Goal: Check status: Check status

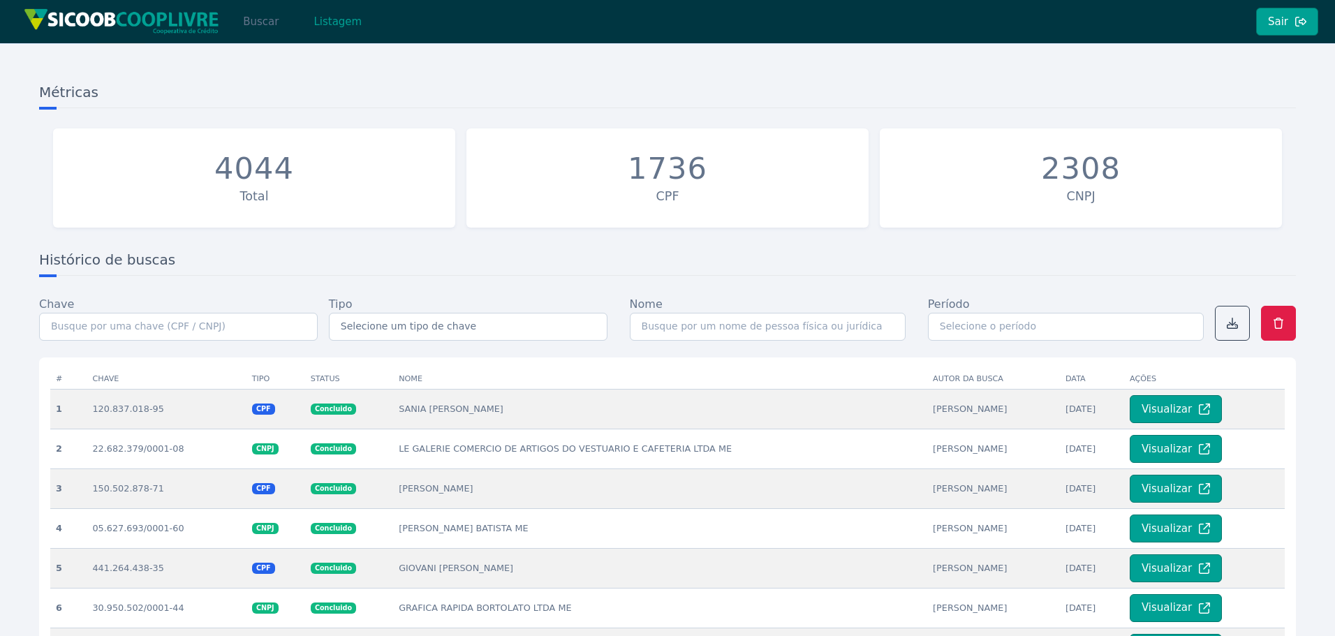
click at [267, 22] on button "Buscar" at bounding box center [260, 22] width 59 height 28
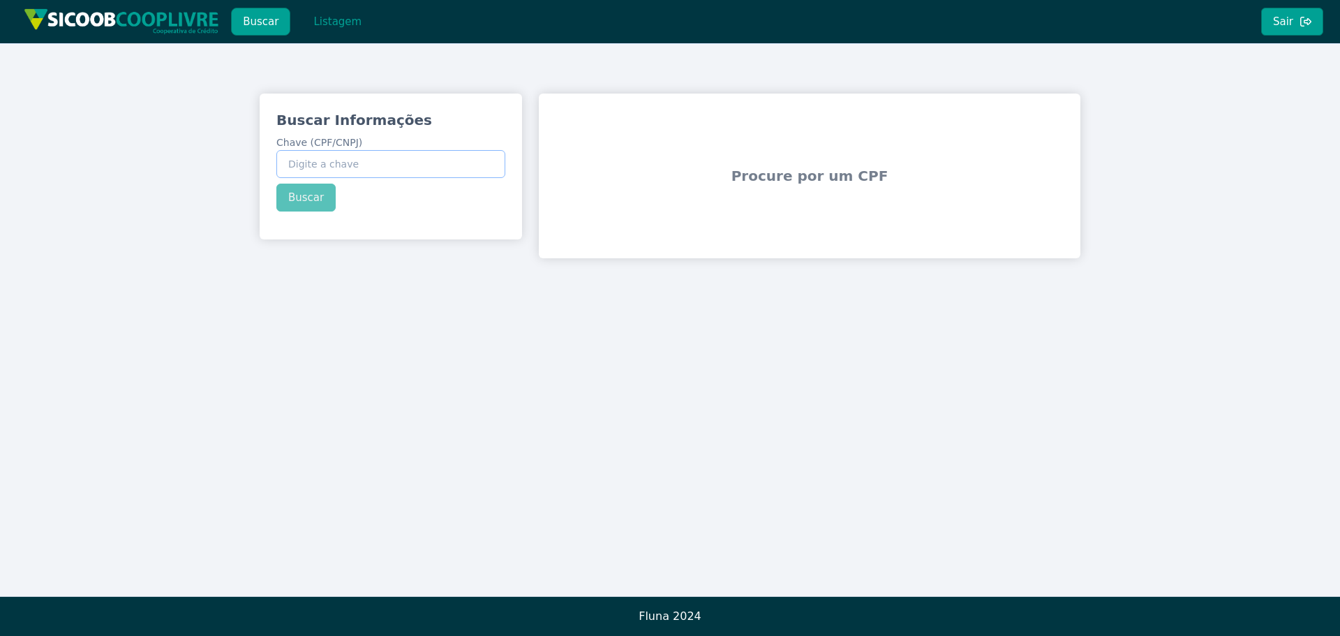
click at [371, 161] on input "Chave (CPF/CNPJ)" at bounding box center [390, 164] width 229 height 28
paste input "21.405.353/0001-41"
type input "21.405.353/0001-41"
click at [304, 201] on button "Buscar" at bounding box center [305, 198] width 59 height 28
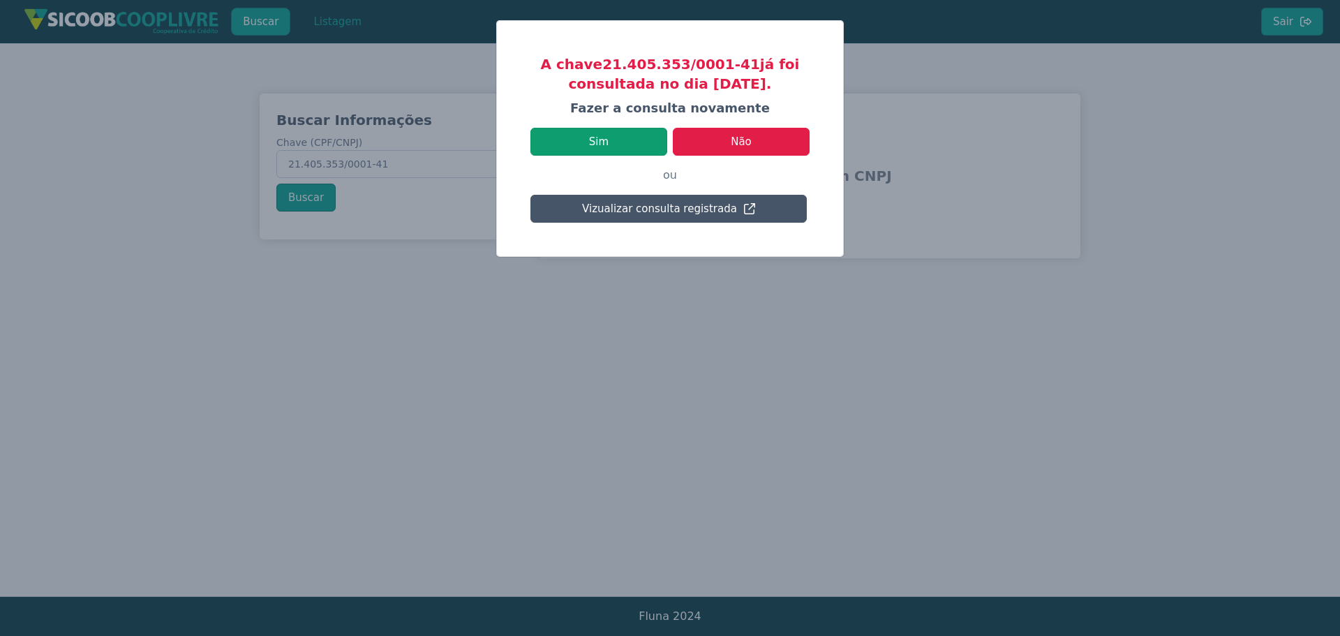
click at [633, 138] on button "Sim" at bounding box center [599, 142] width 137 height 28
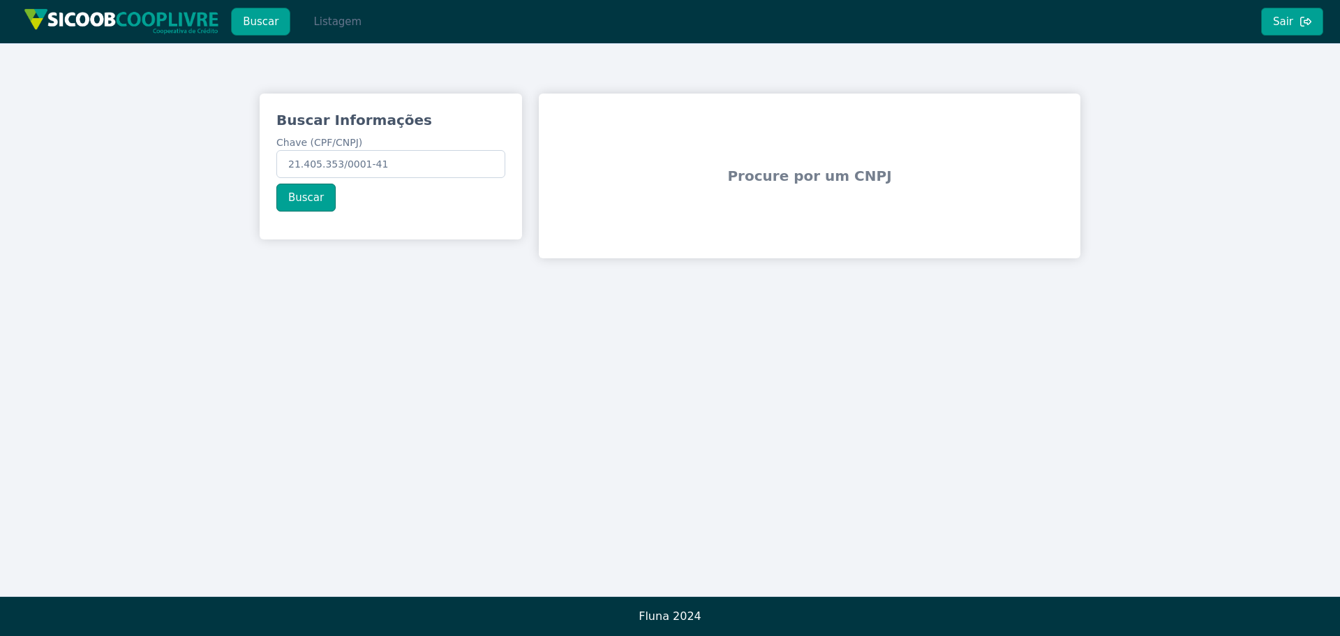
click at [320, 22] on button "Listagem" at bounding box center [338, 22] width 72 height 28
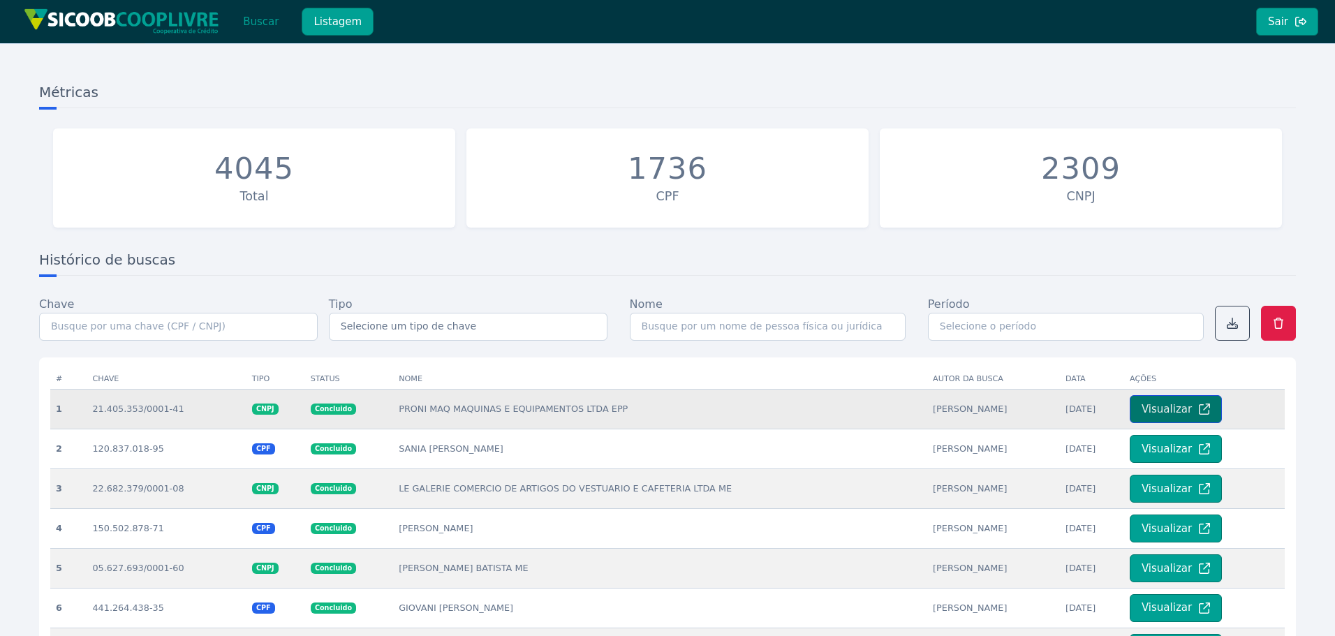
click at [1141, 405] on button "Visualizar" at bounding box center [1176, 409] width 92 height 28
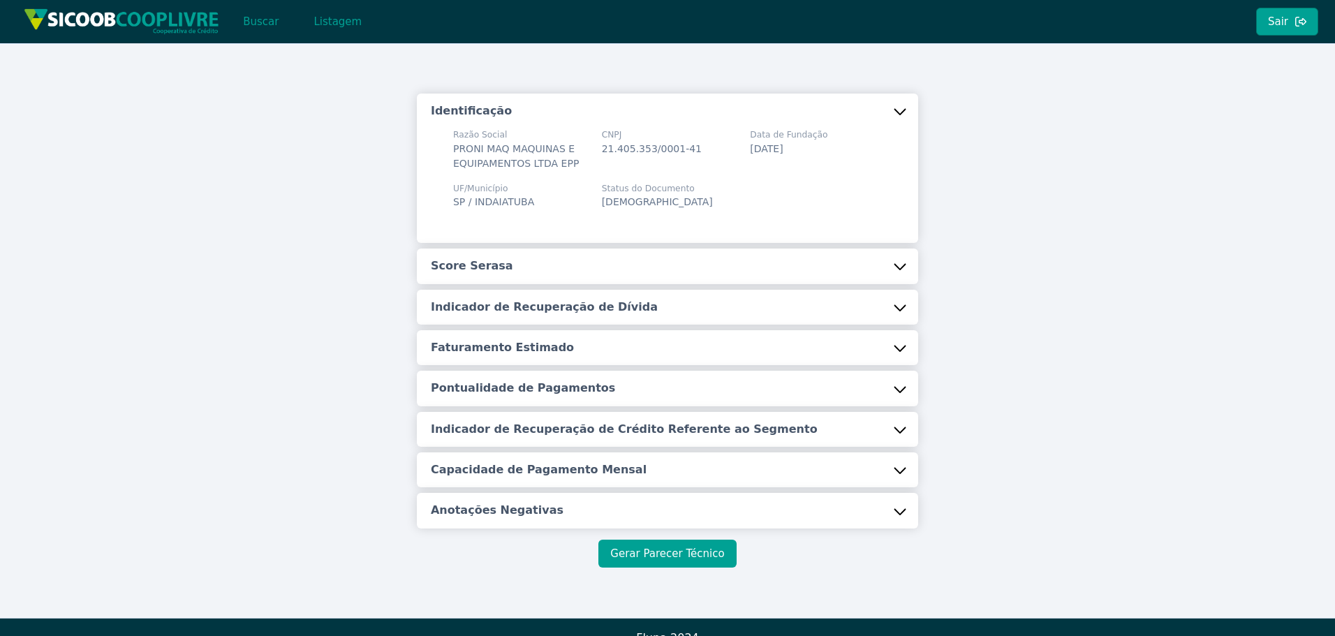
click at [672, 566] on button "Gerar Parecer Técnico" at bounding box center [667, 554] width 138 height 28
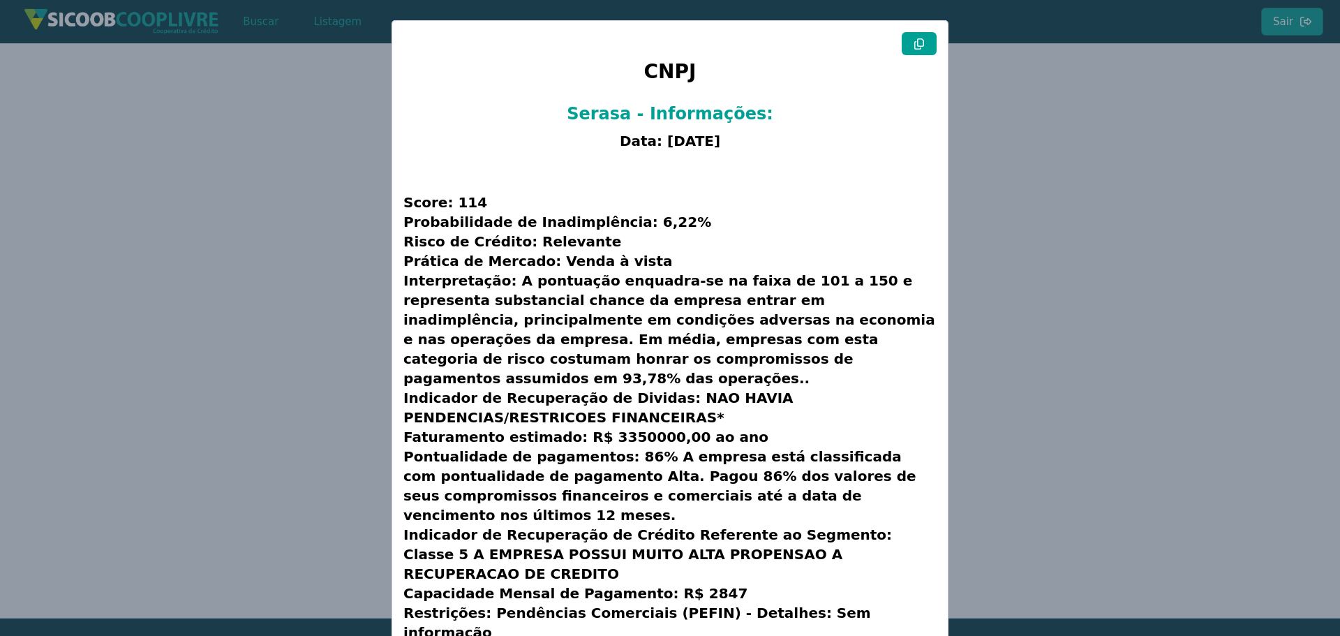
click at [923, 45] on button at bounding box center [919, 43] width 35 height 23
